Goal: Transaction & Acquisition: Register for event/course

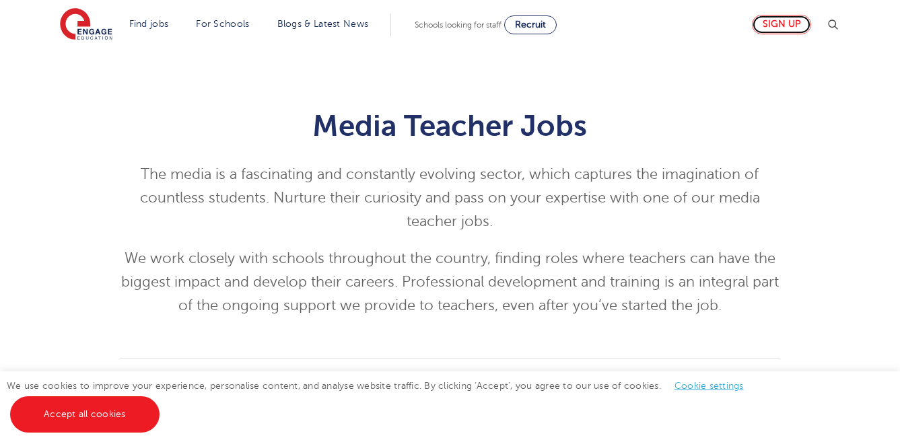
click at [786, 26] on link "Sign up" at bounding box center [781, 25] width 59 height 20
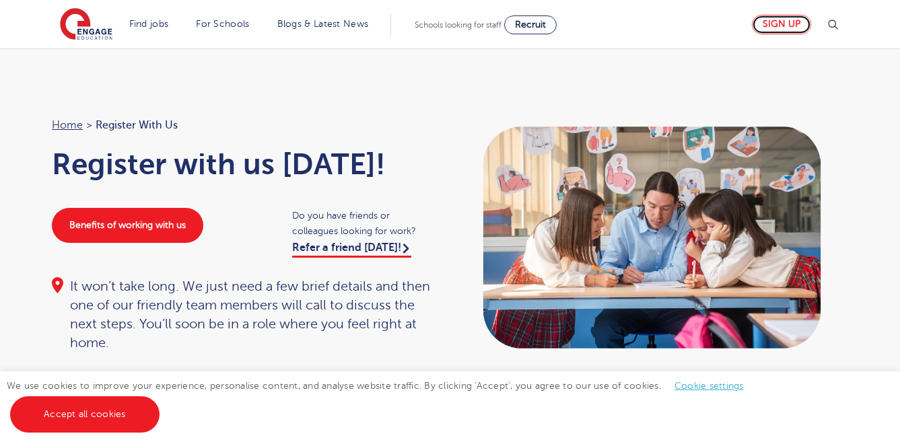
click at [789, 22] on link "Sign up" at bounding box center [781, 25] width 59 height 20
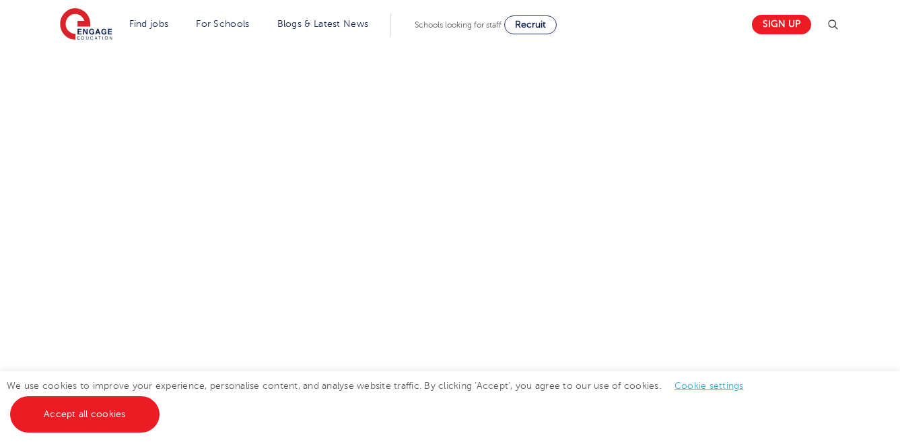
scroll to position [497, 0]
